Goal: Information Seeking & Learning: Check status

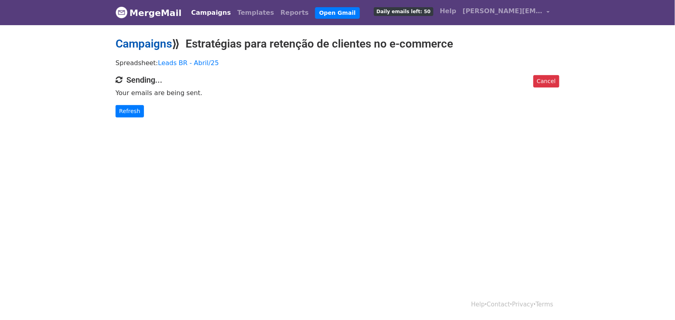
click at [146, 42] on link "Campaigns" at bounding box center [144, 43] width 56 height 13
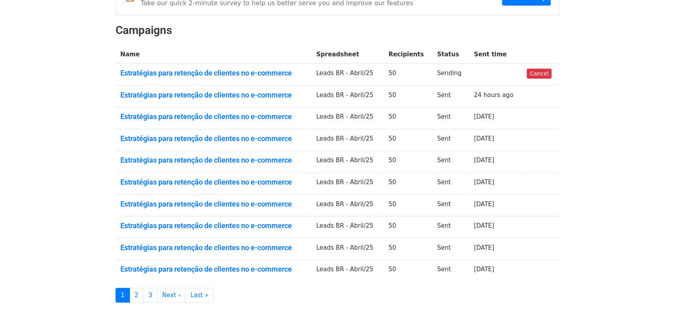
scroll to position [148, 0]
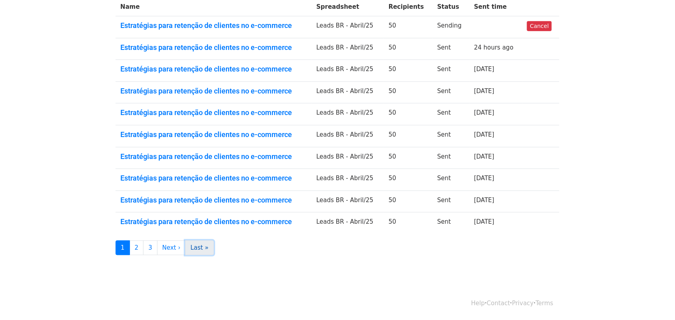
click at [199, 247] on link "Last »" at bounding box center [199, 248] width 28 height 15
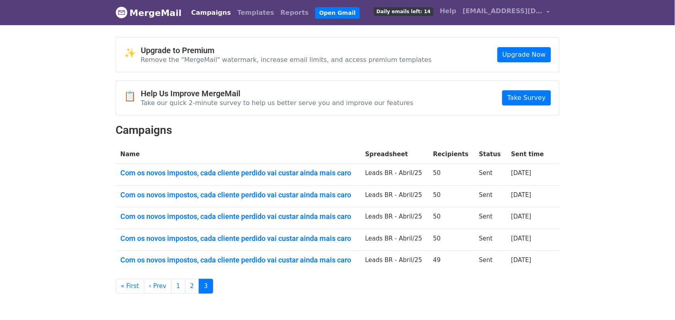
scroll to position [38, 0]
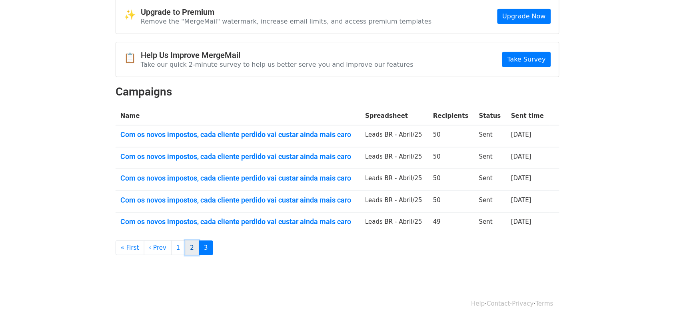
click at [185, 250] on link "2" at bounding box center [192, 248] width 14 height 15
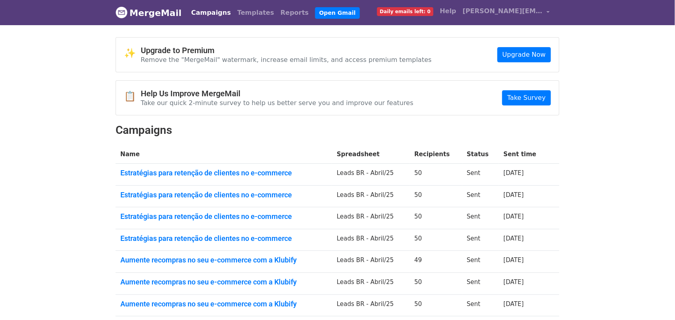
scroll to position [148, 0]
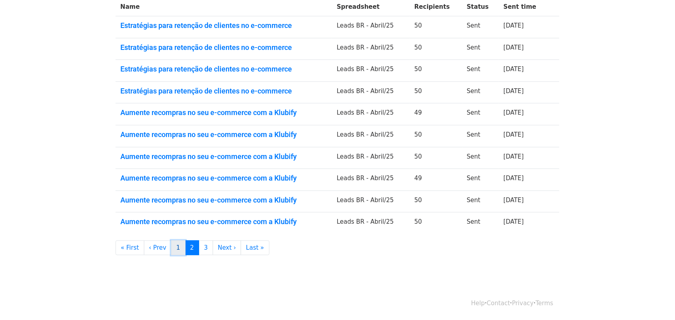
click at [172, 248] on link "1" at bounding box center [178, 248] width 14 height 15
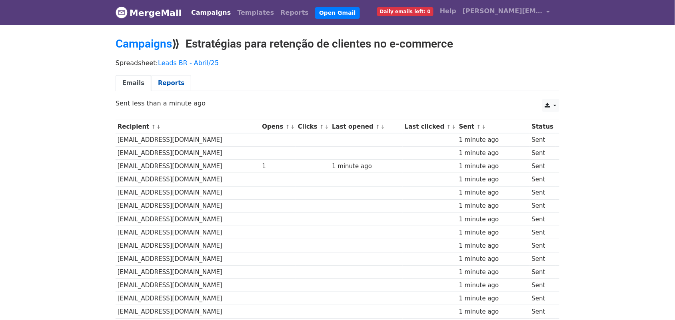
click at [165, 83] on link "Reports" at bounding box center [171, 83] width 40 height 16
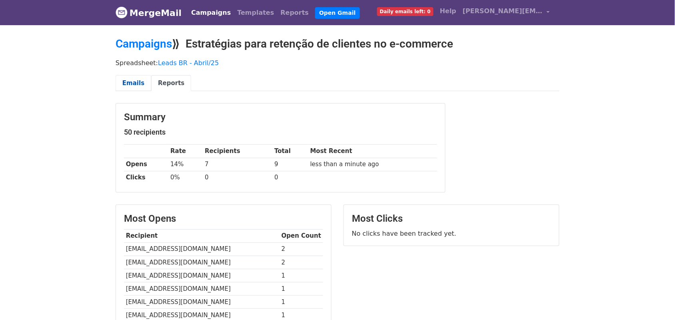
click at [125, 80] on link "Emails" at bounding box center [134, 83] width 36 height 16
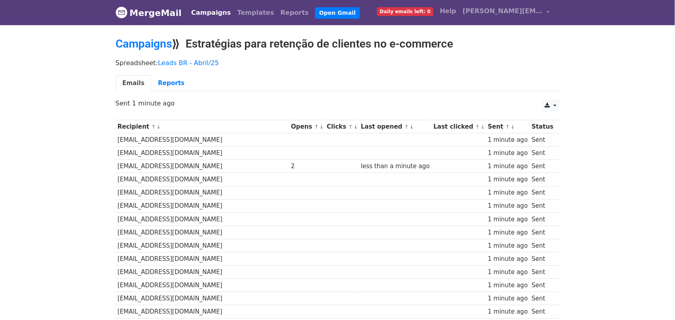
click at [167, 83] on link "Reports" at bounding box center [171, 83] width 40 height 16
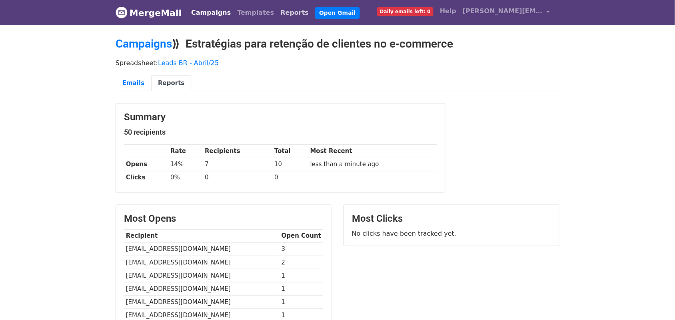
click at [277, 11] on link "Reports" at bounding box center [294, 13] width 35 height 16
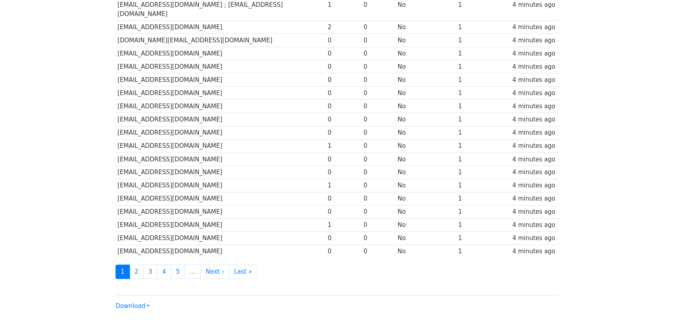
scroll to position [334, 0]
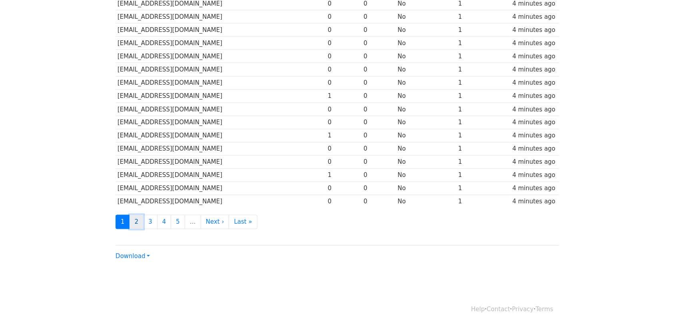
click at [138, 215] on link "2" at bounding box center [137, 222] width 14 height 15
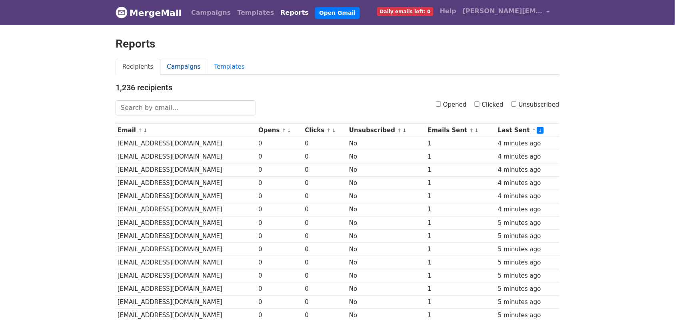
click at [182, 66] on link "Campaigns" at bounding box center [183, 67] width 47 height 16
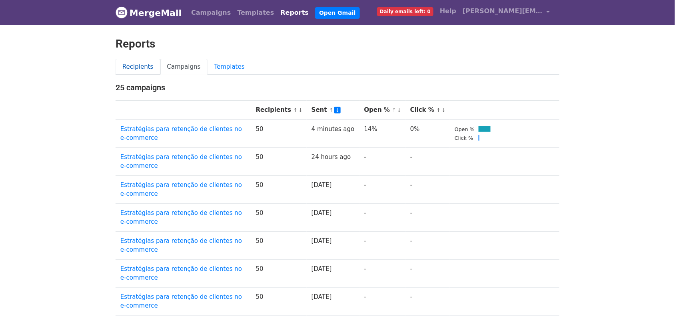
click at [134, 66] on link "Recipients" at bounding box center [138, 67] width 45 height 16
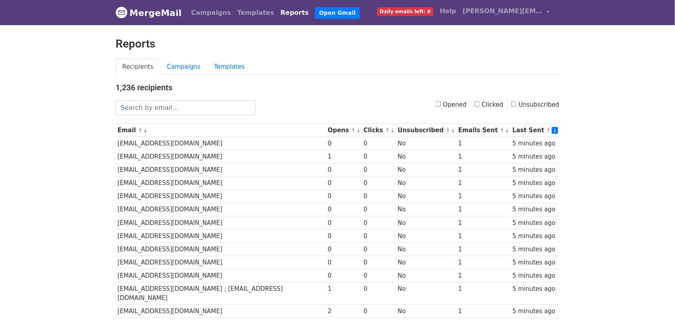
scroll to position [50, 0]
click at [441, 103] on input "Opened" at bounding box center [438, 104] width 5 height 5
checkbox input "true"
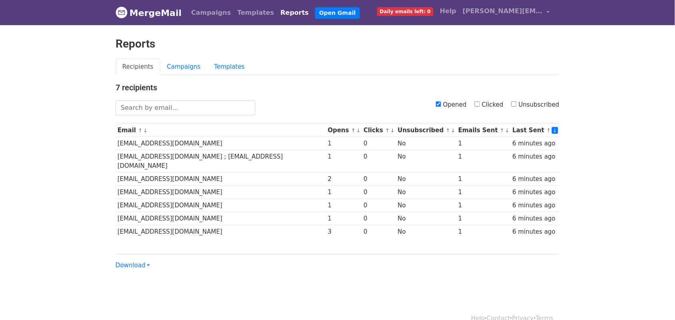
click at [441, 105] on input "Opened" at bounding box center [438, 104] width 5 height 5
checkbox input "false"
click at [480, 103] on input "Clicked" at bounding box center [477, 104] width 5 height 5
checkbox input "true"
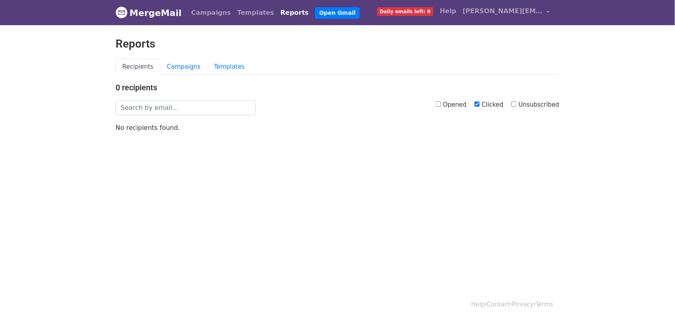
click at [441, 104] on input "Opened" at bounding box center [438, 104] width 5 height 5
checkbox input "true"
click at [480, 105] on input "Clicked" at bounding box center [477, 104] width 5 height 5
checkbox input "false"
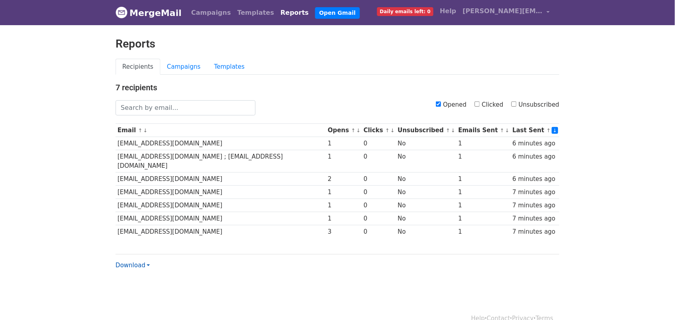
click at [143, 262] on link "Download" at bounding box center [133, 265] width 34 height 7
click at [140, 287] on link "Excel" at bounding box center [147, 293] width 63 height 13
click at [185, 65] on link "Campaigns" at bounding box center [183, 67] width 47 height 16
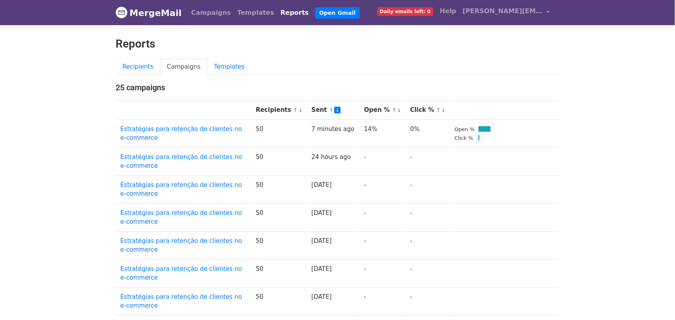
click at [218, 66] on link "Templates" at bounding box center [230, 67] width 44 height 16
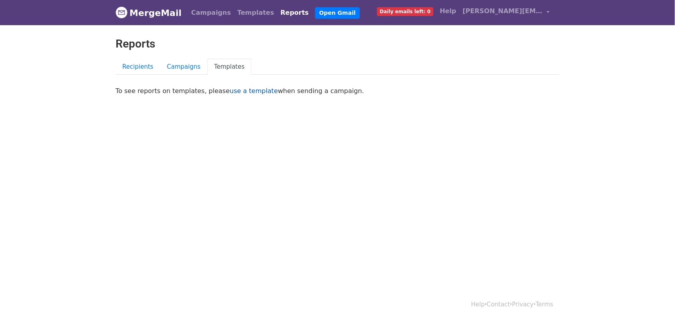
click at [236, 91] on link "use a template" at bounding box center [254, 91] width 48 height 8
click at [145, 66] on link "Recipients" at bounding box center [138, 67] width 45 height 16
click at [183, 67] on link "Campaigns" at bounding box center [183, 67] width 47 height 16
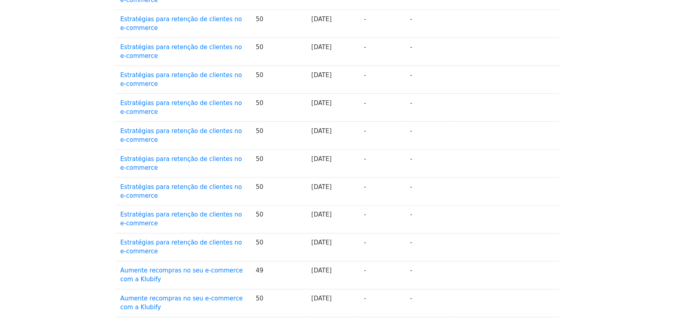
scroll to position [276, 0]
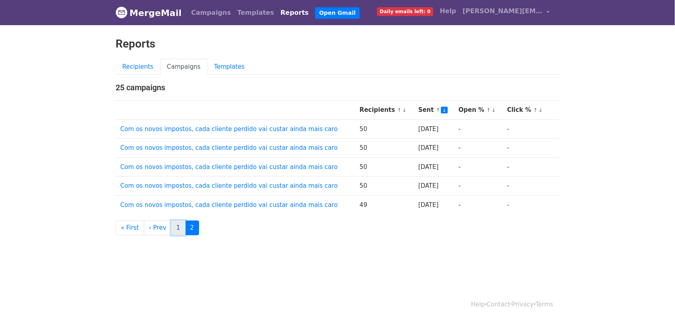
click at [171, 230] on link "1" at bounding box center [178, 228] width 14 height 15
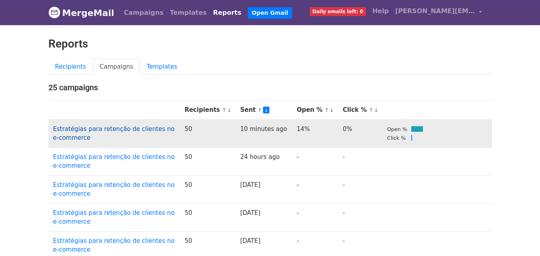
click at [159, 130] on link "Estratégias para retenção de clientes no e-commerce" at bounding box center [114, 134] width 122 height 16
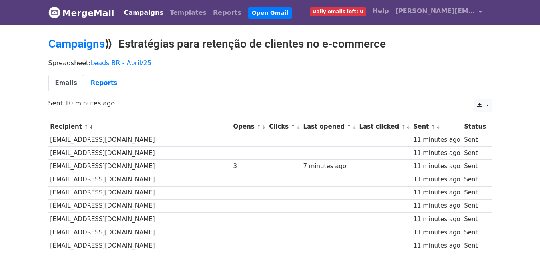
click at [98, 83] on link "Reports" at bounding box center [104, 83] width 40 height 16
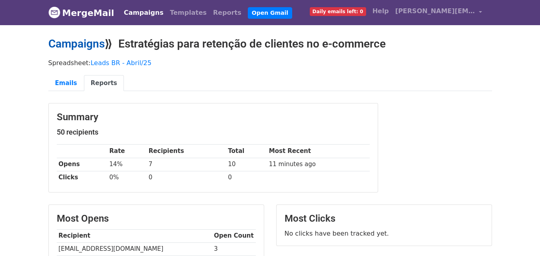
click at [86, 42] on link "Campaigns" at bounding box center [76, 43] width 56 height 13
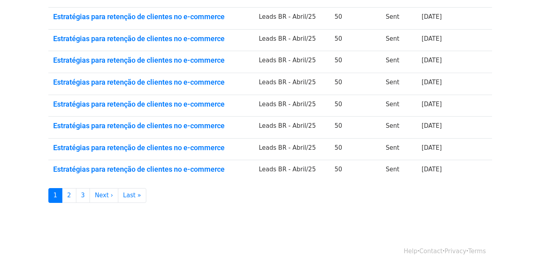
scroll to position [40, 0]
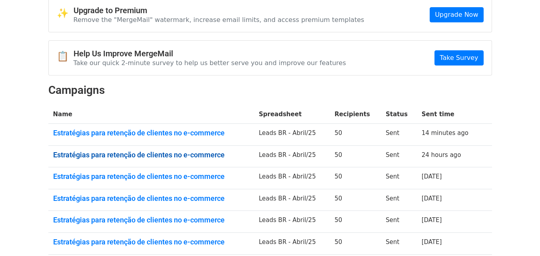
click at [201, 156] on link "Estratégias para retenção de clientes no e-commerce" at bounding box center [151, 155] width 196 height 9
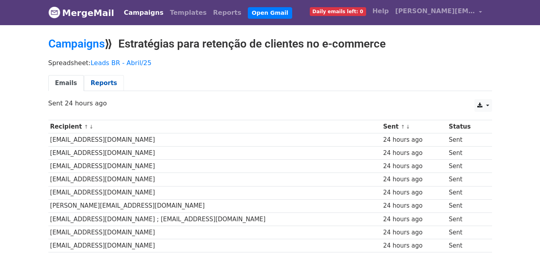
click at [104, 85] on link "Reports" at bounding box center [104, 83] width 40 height 16
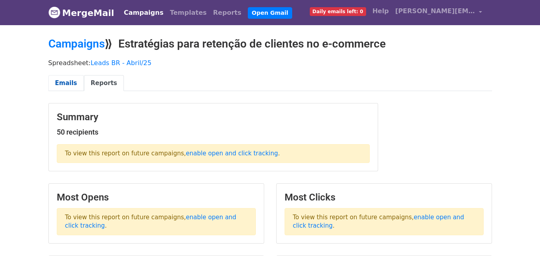
click at [64, 84] on link "Emails" at bounding box center [66, 83] width 36 height 16
click at [88, 46] on link "Campaigns" at bounding box center [76, 43] width 56 height 13
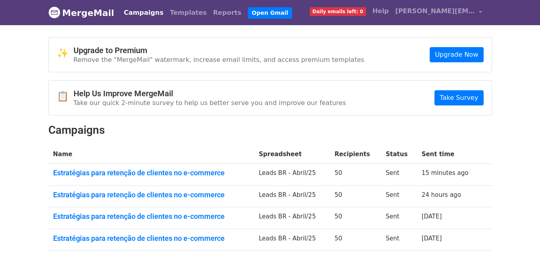
scroll to position [40, 0]
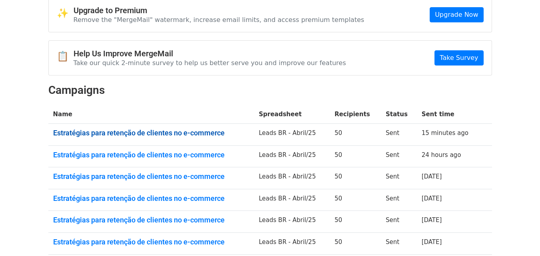
click at [205, 135] on link "Estratégias para retenção de clientes no e-commerce" at bounding box center [151, 133] width 196 height 9
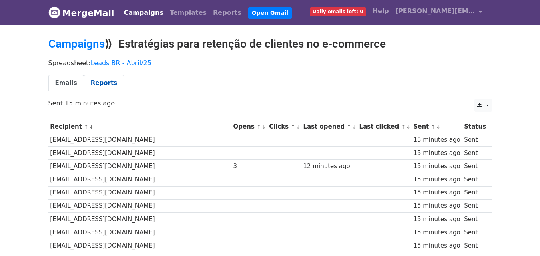
click at [105, 82] on link "Reports" at bounding box center [104, 83] width 40 height 16
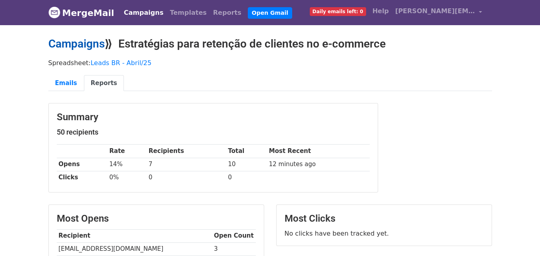
click at [84, 41] on link "Campaigns" at bounding box center [76, 43] width 56 height 13
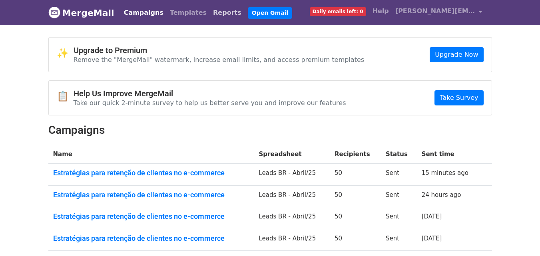
click at [210, 11] on link "Reports" at bounding box center [227, 13] width 35 height 16
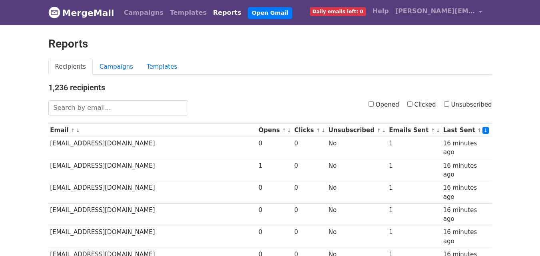
scroll to position [40, 0]
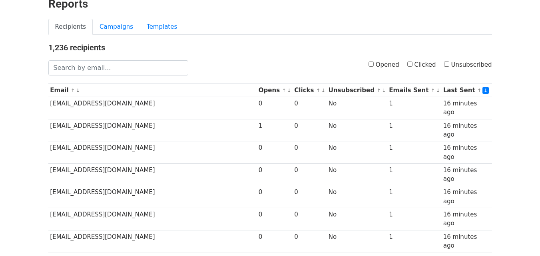
click at [413, 64] on input "Clicked" at bounding box center [409, 64] width 5 height 5
checkbox input "true"
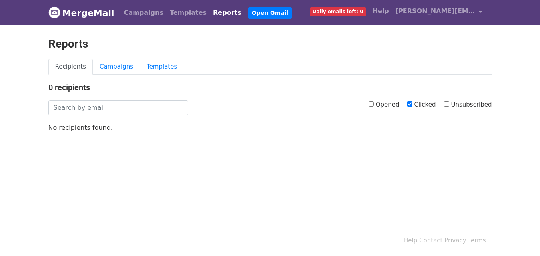
click at [413, 102] on input "Clicked" at bounding box center [409, 104] width 5 height 5
checkbox input "false"
click at [374, 105] on input "Opened" at bounding box center [371, 104] width 5 height 5
checkbox input "true"
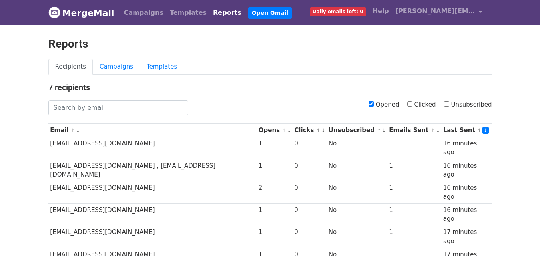
click at [374, 102] on input "Opened" at bounding box center [371, 104] width 5 height 5
checkbox input "false"
